Goal: Obtain resource: Download file/media

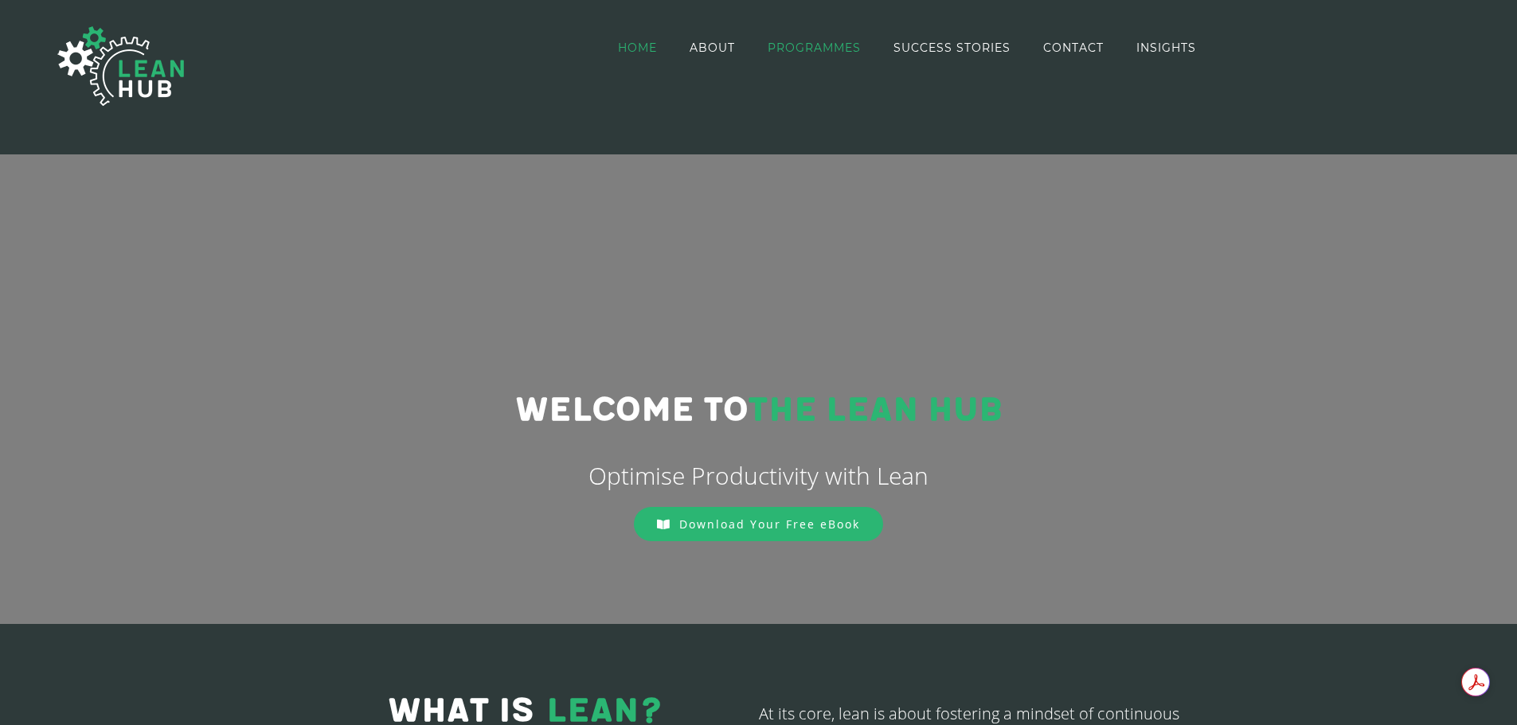
click at [814, 40] on link "PROGRAMMES" at bounding box center [813, 48] width 93 height 92
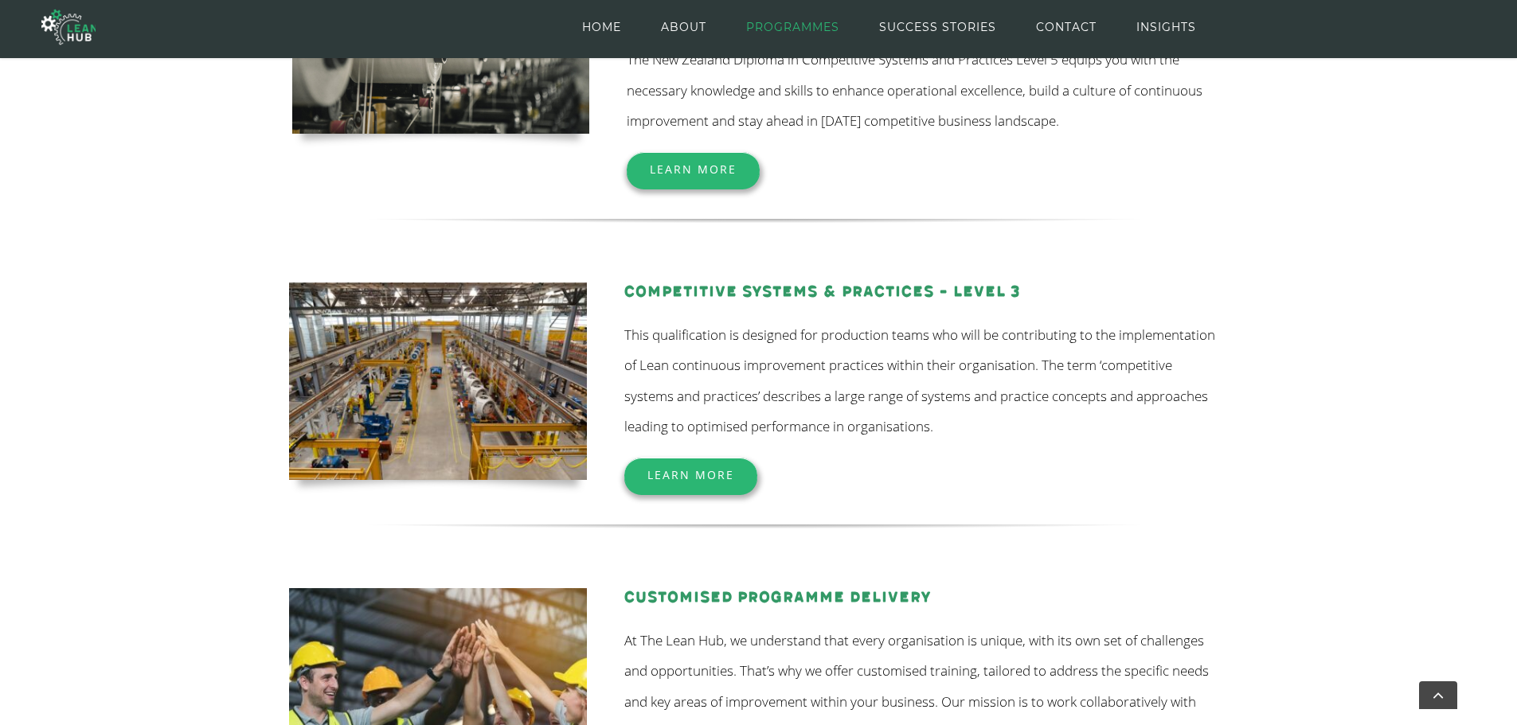
scroll to position [385, 0]
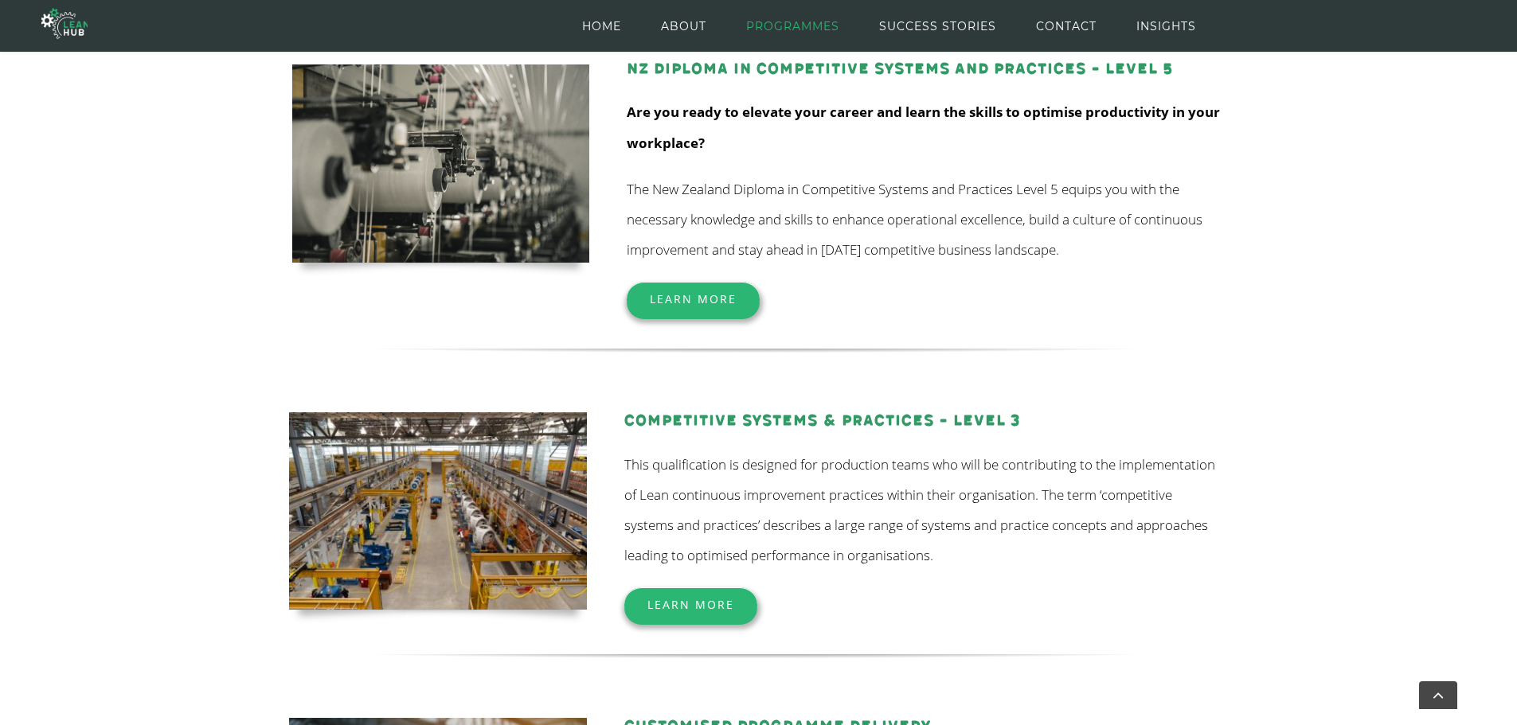
scroll to position [233, 0]
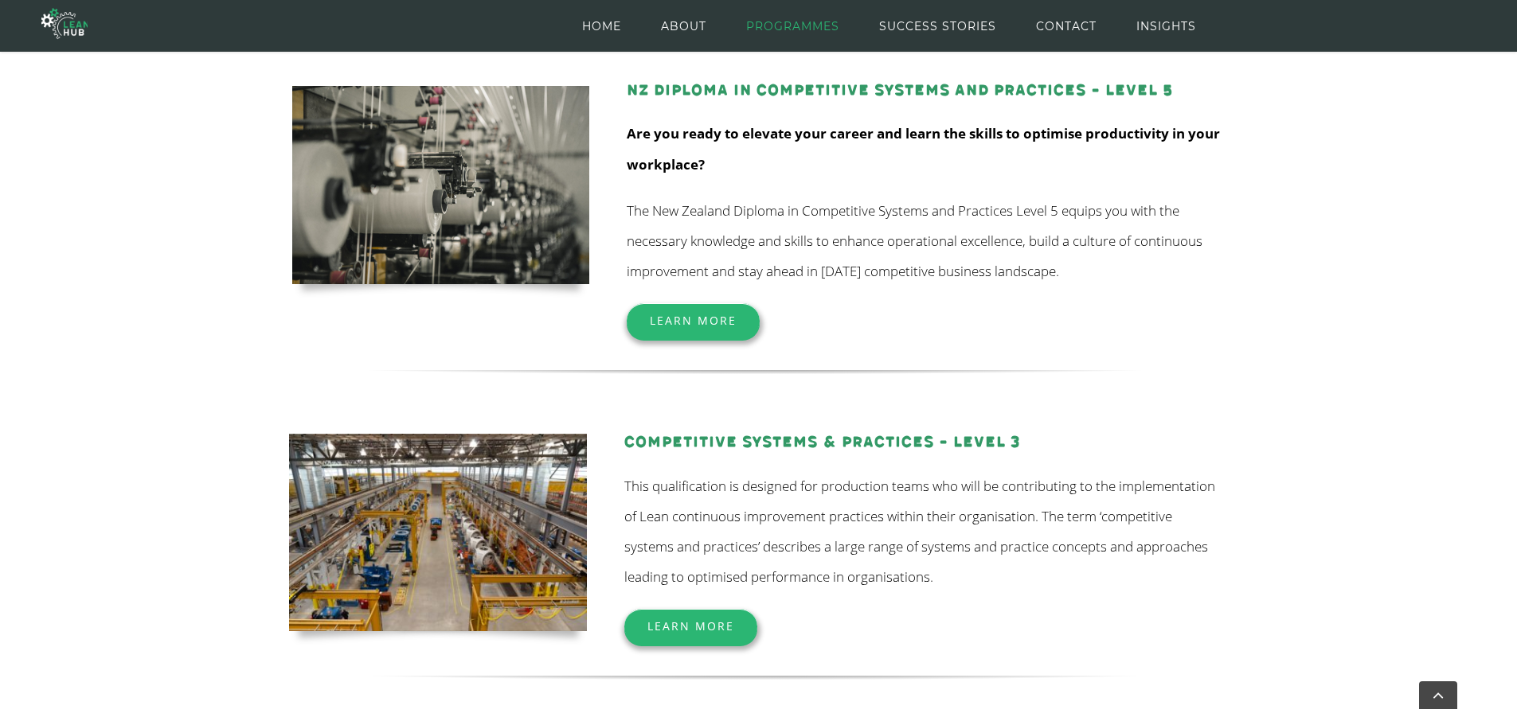
click at [701, 324] on span "Learn More" at bounding box center [693, 320] width 87 height 15
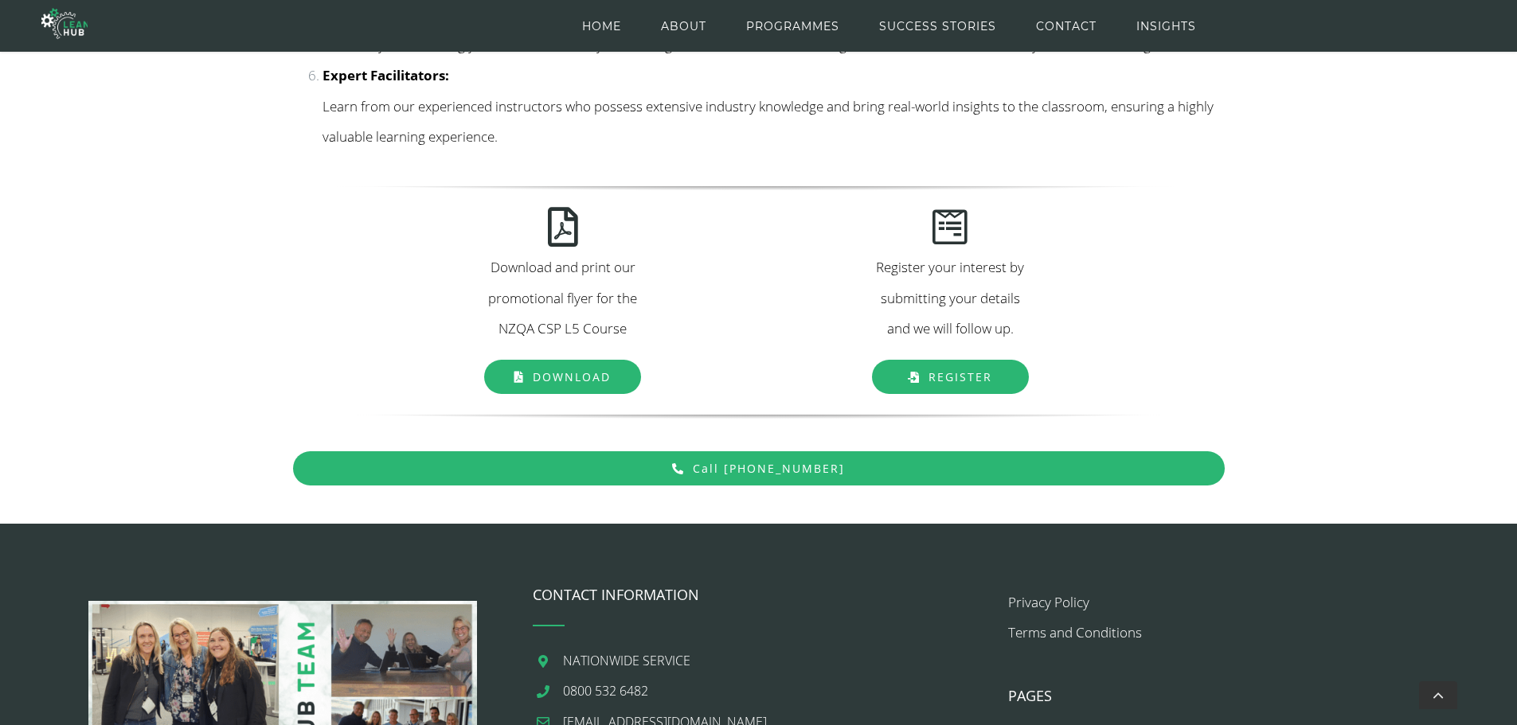
scroll to position [2116, 0]
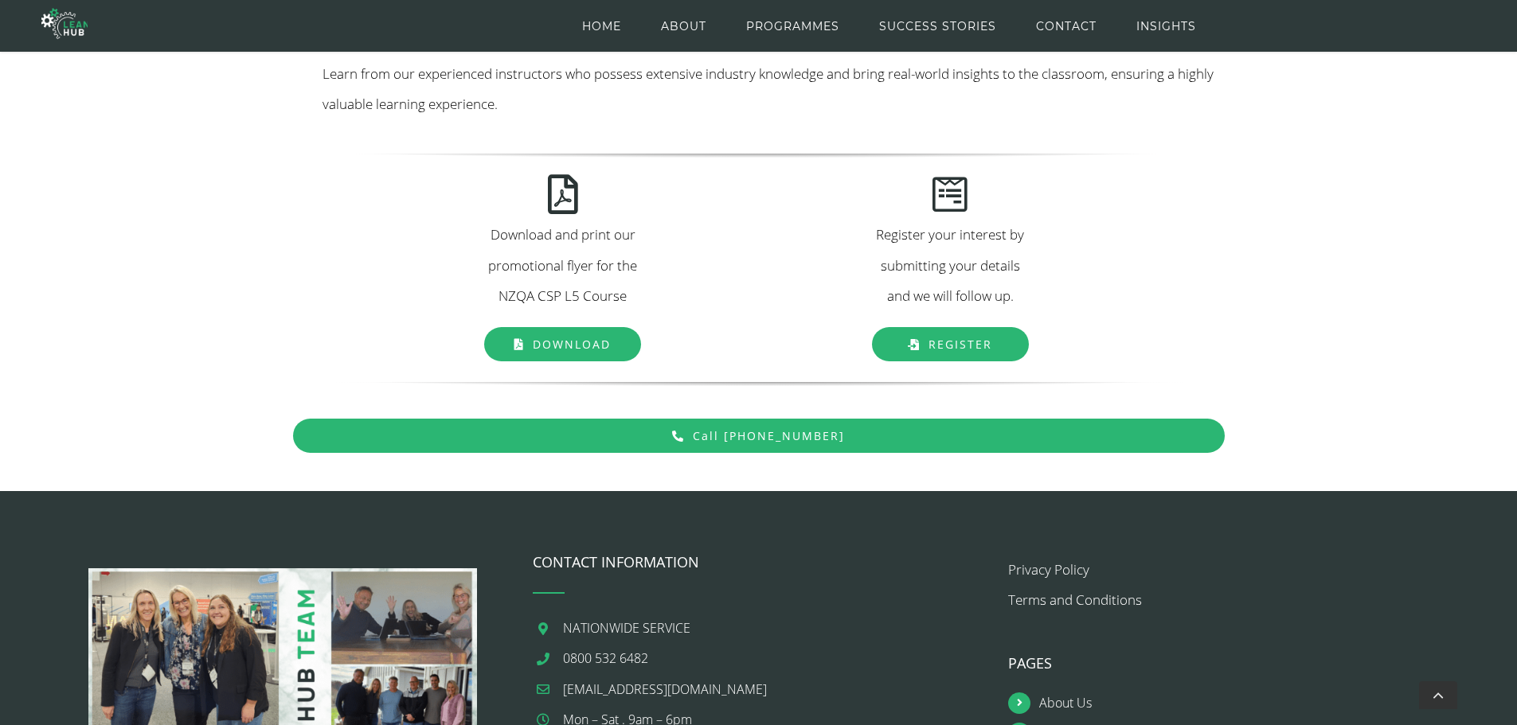
drag, startPoint x: 1528, startPoint y: 140, endPoint x: 1516, endPoint y: 595, distance: 455.5
click at [579, 352] on span "Download" at bounding box center [572, 344] width 78 height 15
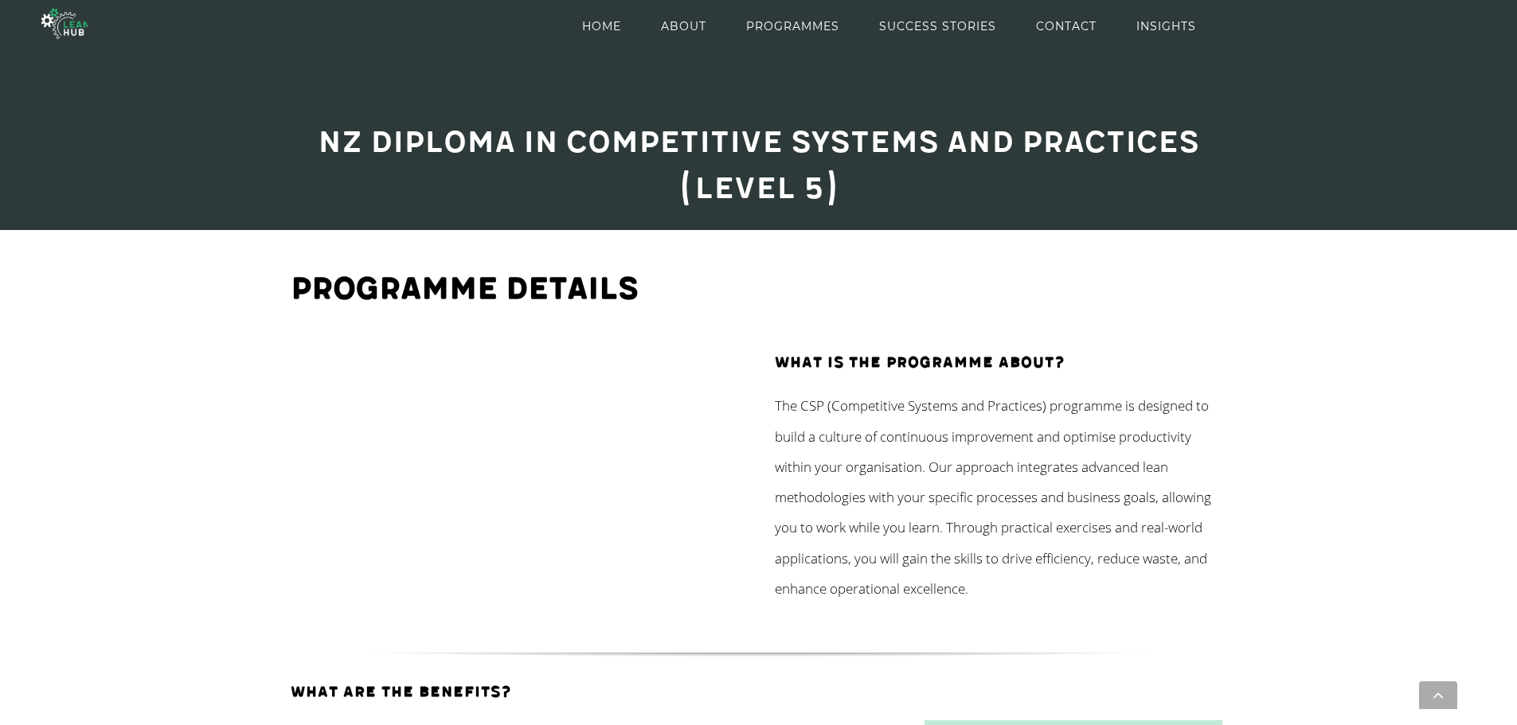
scroll to position [63, 0]
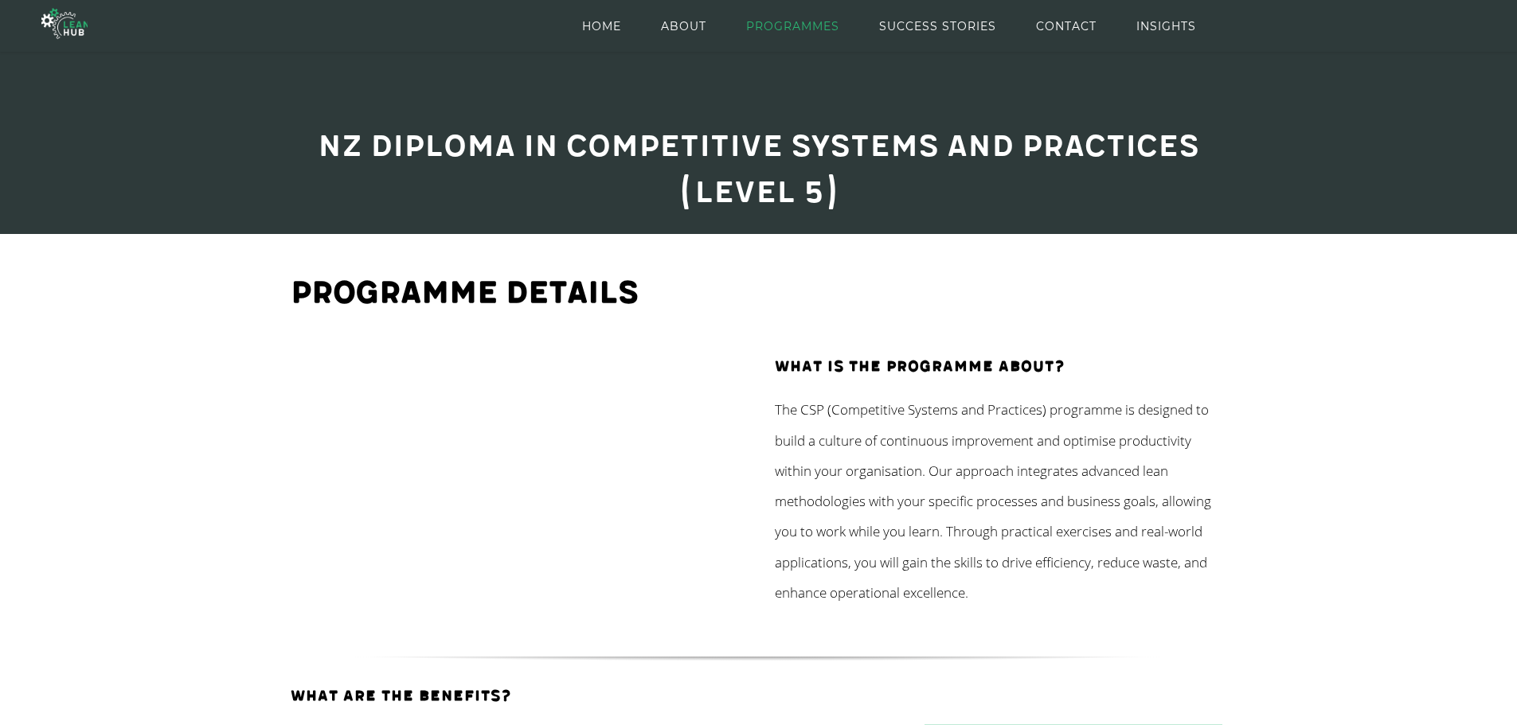
click at [759, 15] on span "PROGRAMMES" at bounding box center [792, 26] width 93 height 72
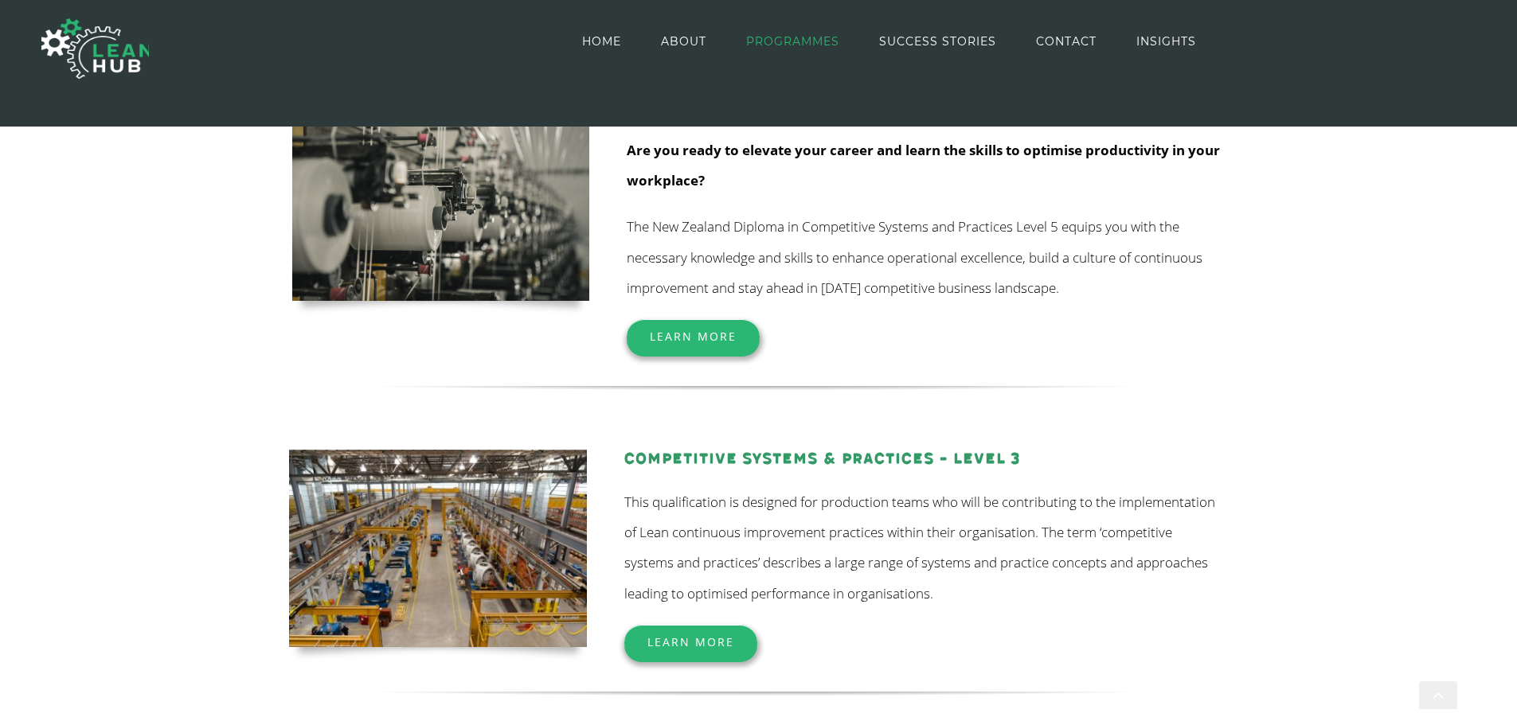
scroll to position [296, 0]
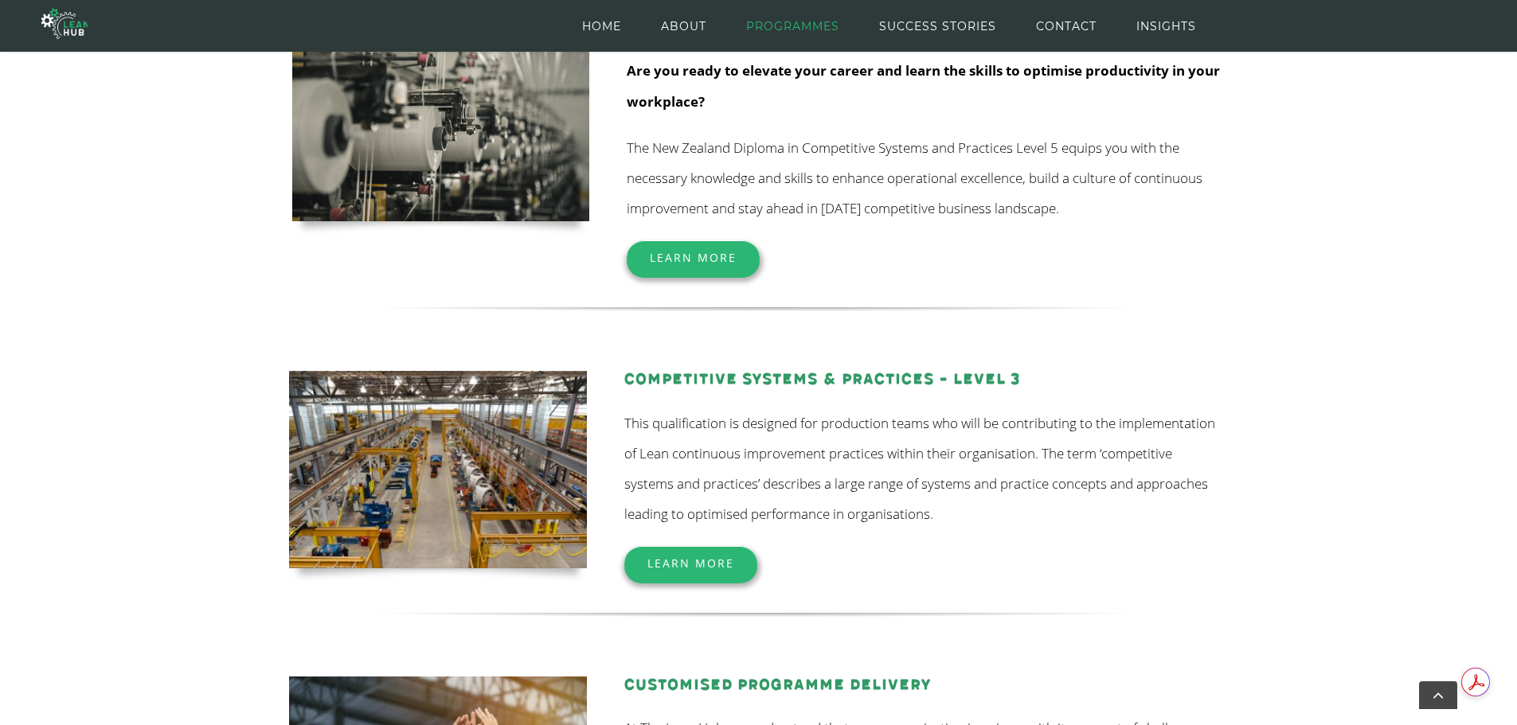
click at [701, 568] on span "Learn More" at bounding box center [690, 563] width 87 height 15
